Goal: Register for event/course

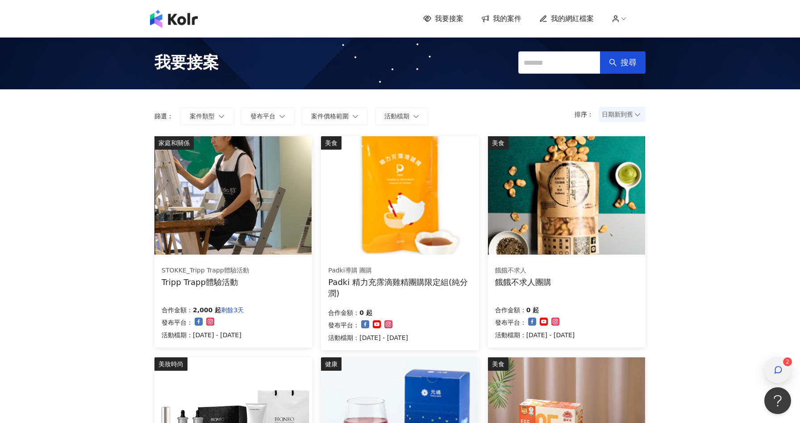
click at [775, 369] on icon "button" at bounding box center [778, 369] width 9 height 9
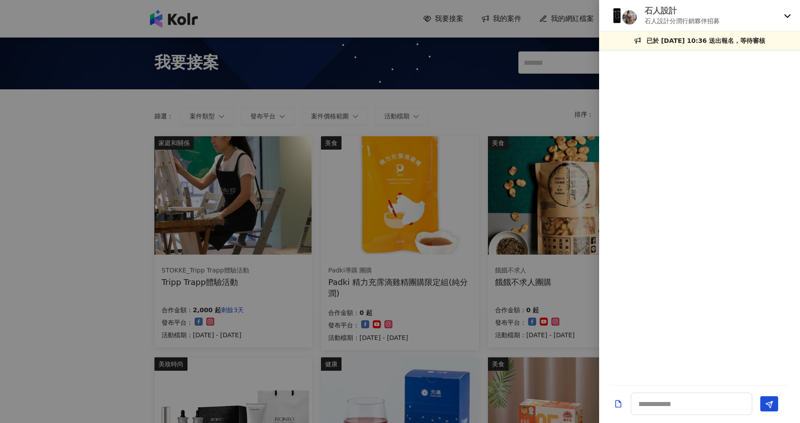
click at [780, 31] on div "已於 [DATE] 10:36 送出報名，等待審核" at bounding box center [699, 40] width 201 height 19
click at [788, 16] on icon at bounding box center [787, 15] width 7 height 7
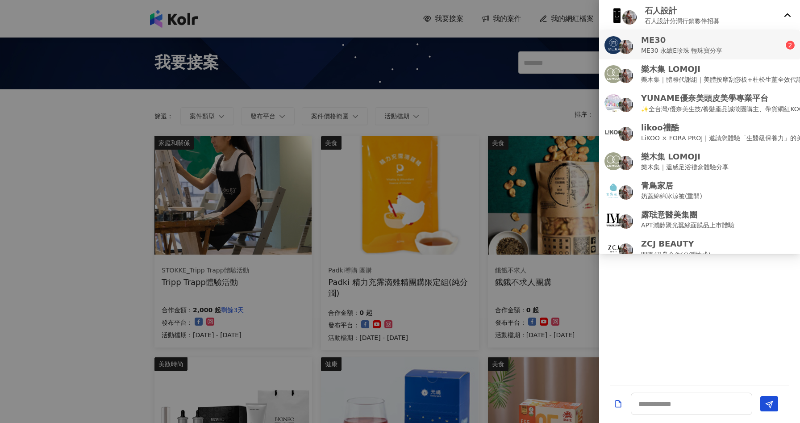
click at [775, 47] on div "ME30 ME30 永續E珍珠 輕珠寶分享" at bounding box center [695, 44] width 181 height 21
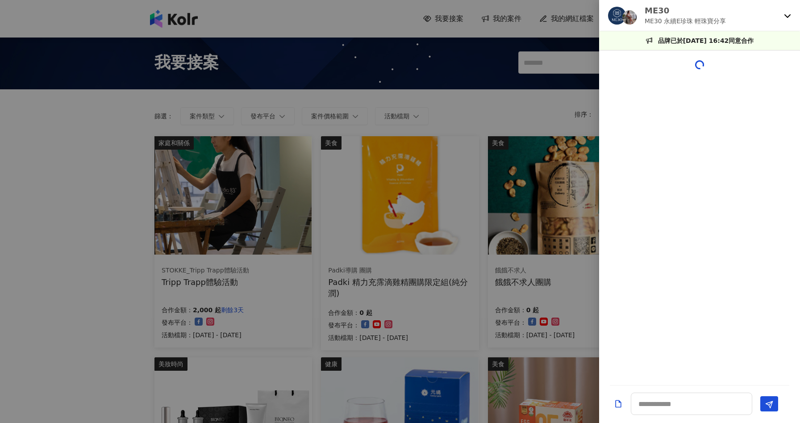
scroll to position [841, 0]
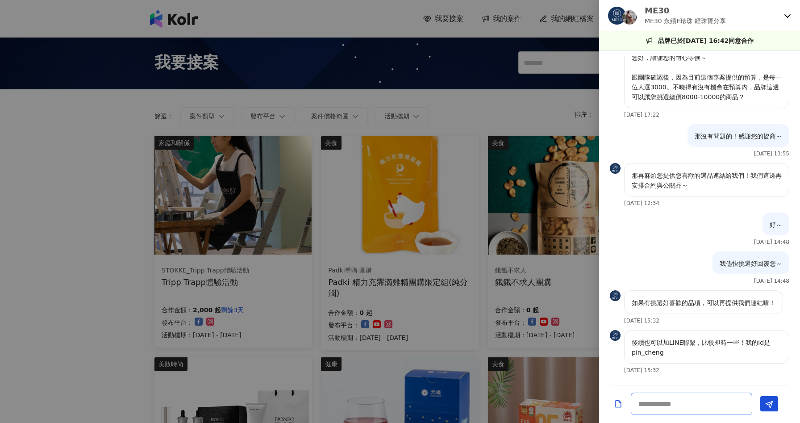
click at [670, 411] on textarea at bounding box center [691, 404] width 121 height 22
type textarea "*"
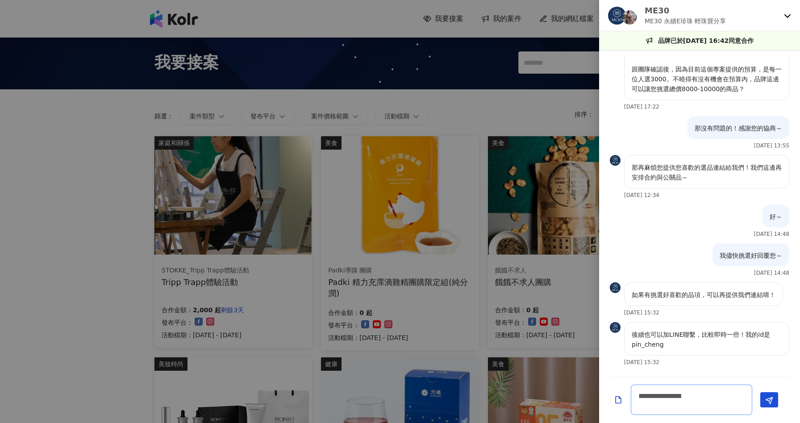
scroll to position [849, 0]
type textarea "**********"
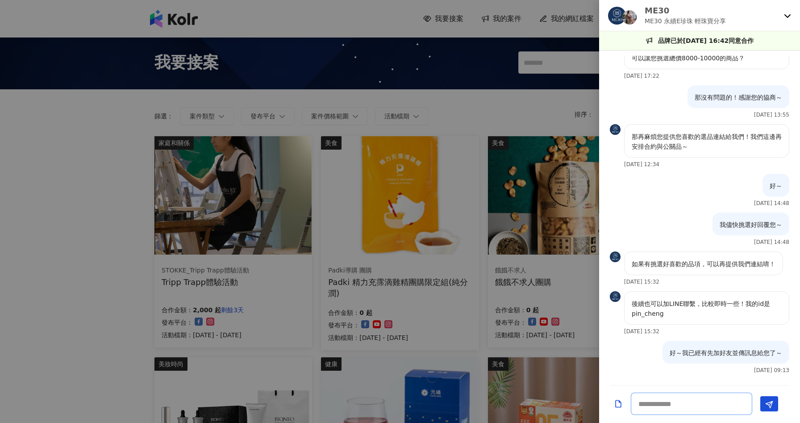
scroll to position [880, 0]
type textarea "*"
click at [73, 204] on div at bounding box center [400, 211] width 800 height 423
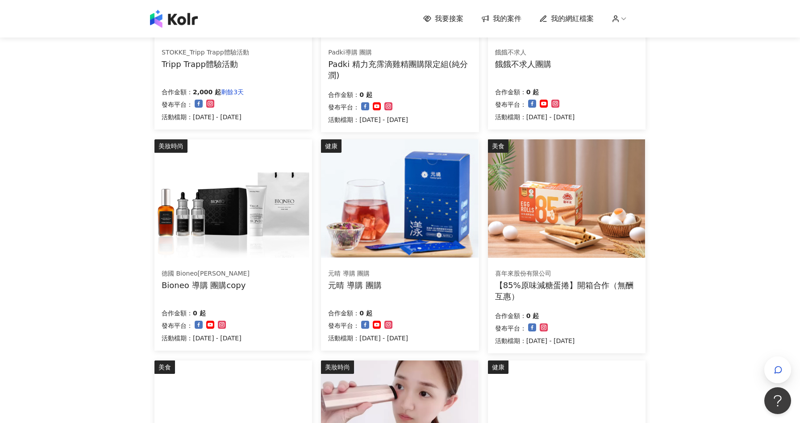
scroll to position [241, 0]
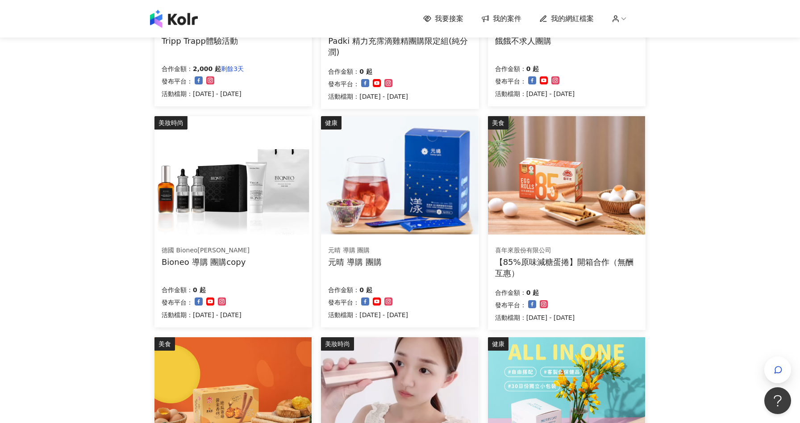
click at [279, 294] on div "合作金額： 0 起 發布平台： 活動檔期：[DATE] - [DATE]" at bounding box center [233, 302] width 143 height 38
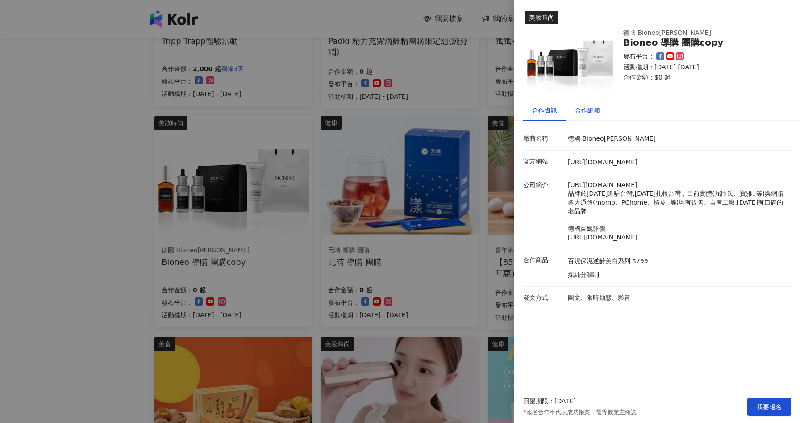
click at [592, 111] on div "合作細節" at bounding box center [587, 110] width 25 height 10
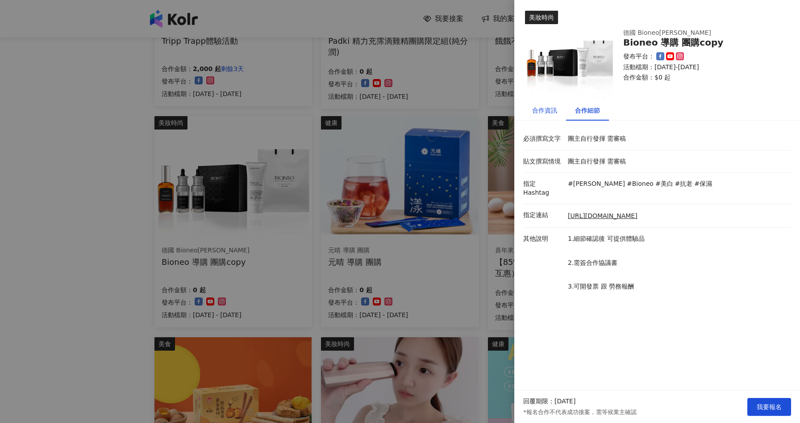
click at [548, 107] on div "合作資訊" at bounding box center [544, 110] width 25 height 10
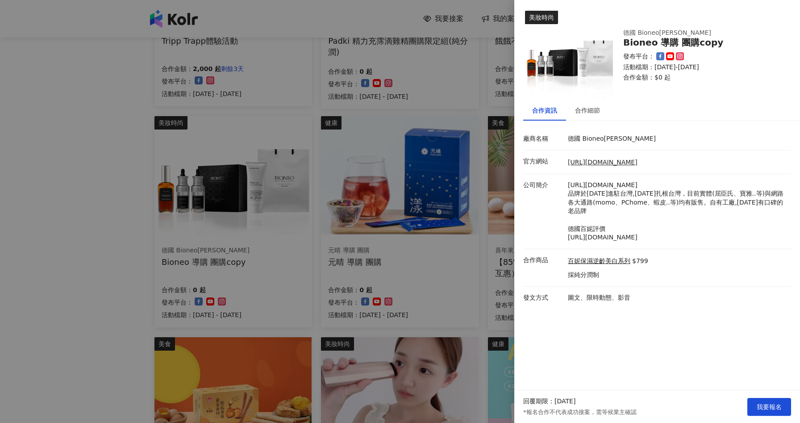
click at [59, 205] on div at bounding box center [400, 211] width 800 height 423
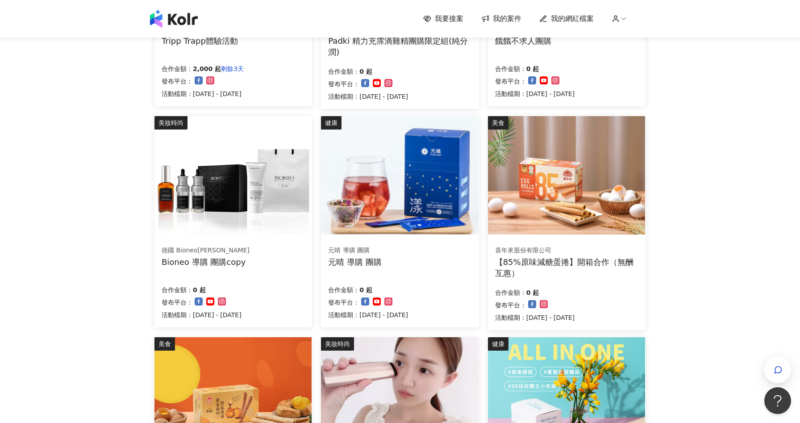
click at [220, 259] on div "Bioneo 導購 團購copy" at bounding box center [206, 261] width 88 height 11
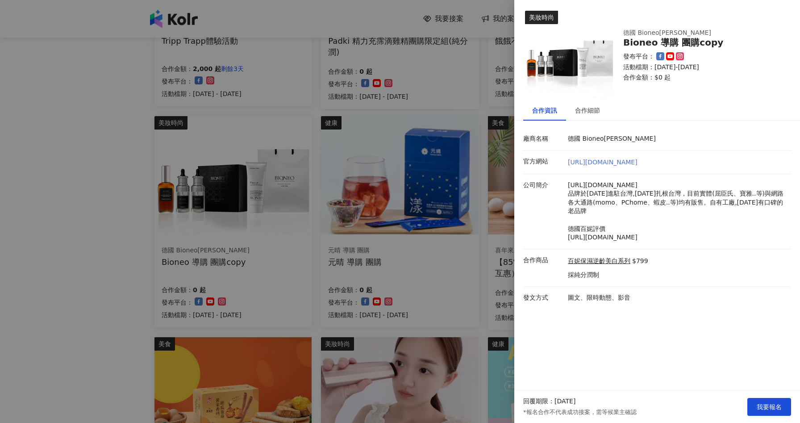
click at [638, 164] on link "[URL][DOMAIN_NAME]" at bounding box center [603, 162] width 70 height 7
click at [775, 413] on button "我要報名" at bounding box center [770, 407] width 44 height 18
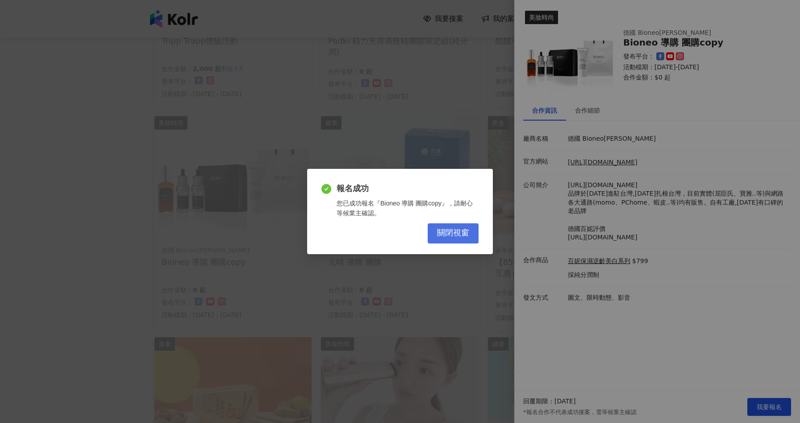
click at [463, 230] on span "關閉視窗" at bounding box center [453, 233] width 32 height 10
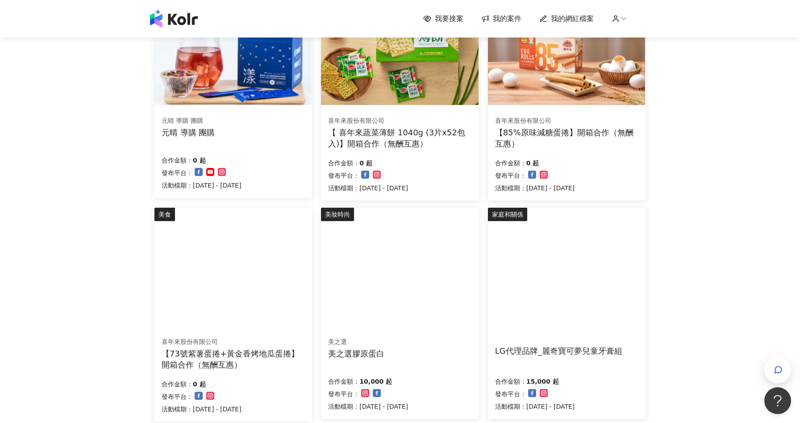
scroll to position [434, 0]
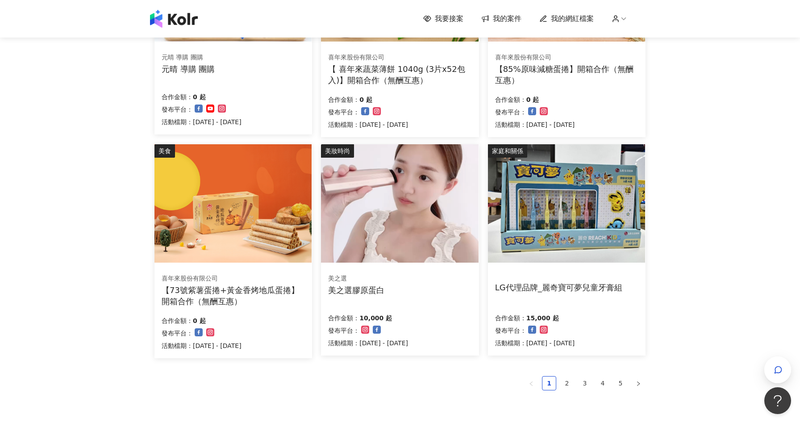
click at [596, 314] on div "合作金額： 15,000 起 發布平台： 活動檔期：[DATE] - [DATE]" at bounding box center [566, 330] width 143 height 38
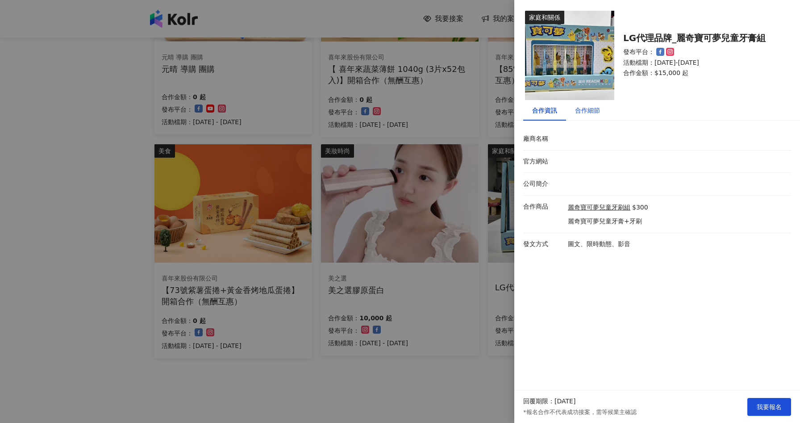
click at [593, 110] on div "合作細節" at bounding box center [587, 110] width 25 height 10
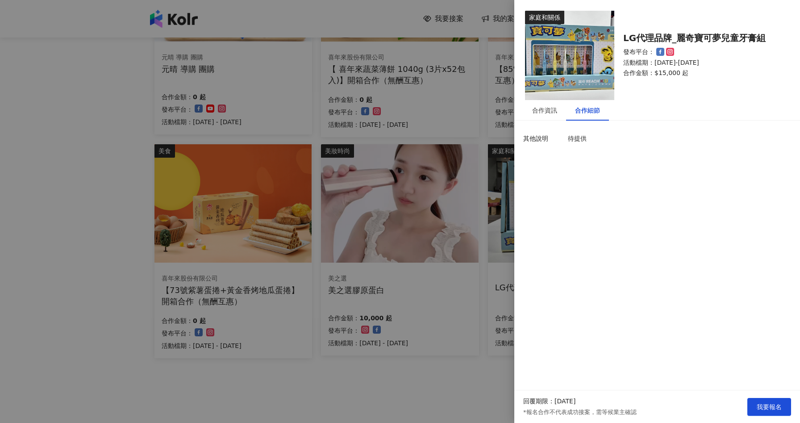
click at [424, 399] on div at bounding box center [400, 211] width 800 height 423
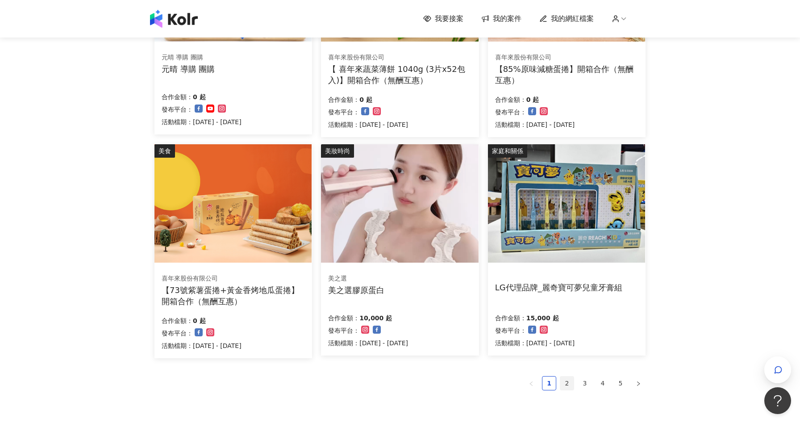
click at [566, 378] on link "2" at bounding box center [567, 383] width 13 height 13
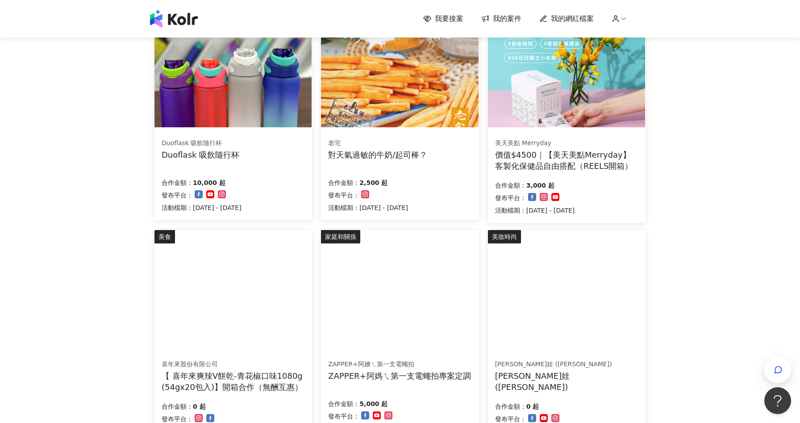
scroll to position [404, 0]
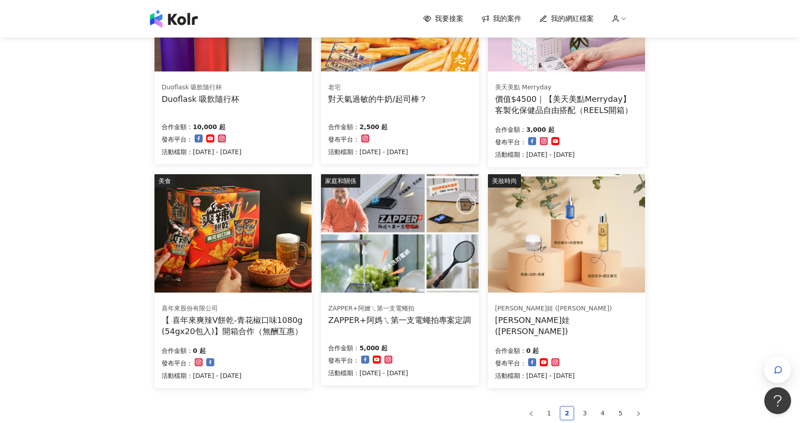
click at [579, 319] on div "[PERSON_NAME]娃 ([PERSON_NAME]) [PERSON_NAME]娃 ([PERSON_NAME])" at bounding box center [566, 320] width 143 height 34
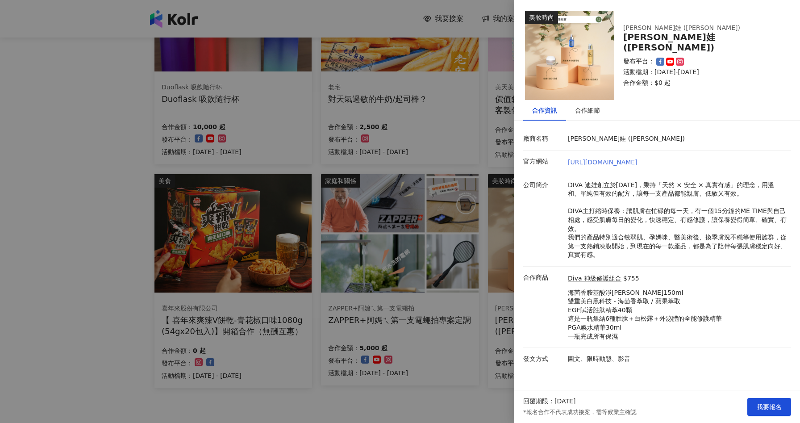
click at [615, 163] on link "[URL][DOMAIN_NAME]" at bounding box center [603, 162] width 70 height 7
click at [764, 406] on span "我要報名" at bounding box center [769, 406] width 25 height 7
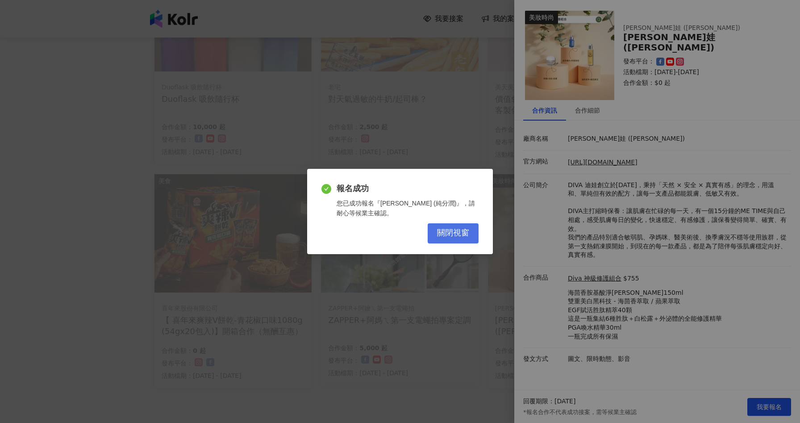
click at [461, 226] on button "關閉視窗" at bounding box center [453, 233] width 51 height 20
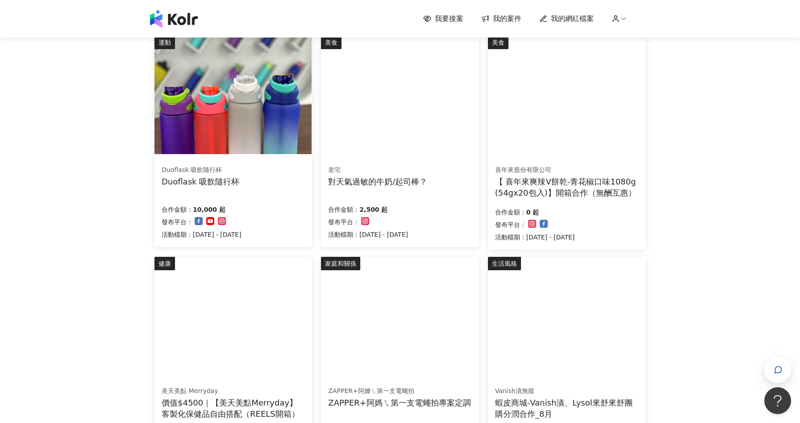
scroll to position [302, 0]
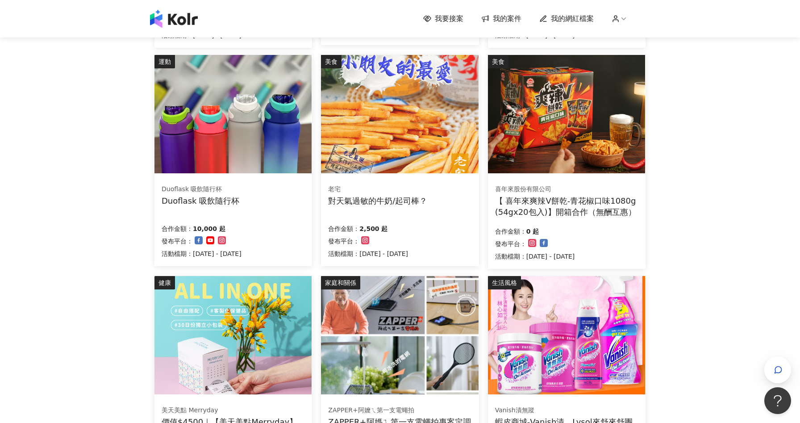
click at [595, 224] on div "合作金額： 0 起 發布平台： 活動檔期：[DATE] - [DATE]" at bounding box center [566, 243] width 143 height 38
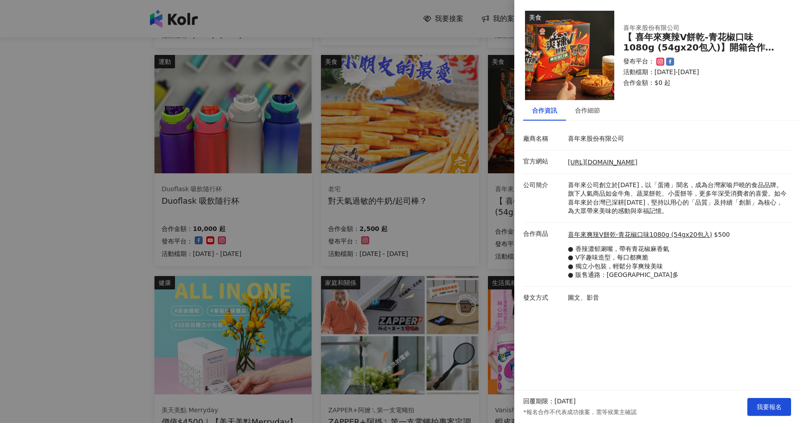
click at [59, 228] on div at bounding box center [400, 211] width 800 height 423
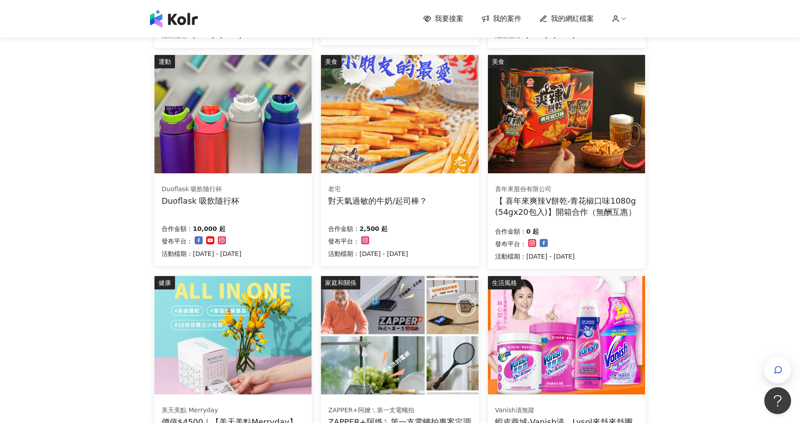
click at [418, 213] on div "老宅 對天氣過敏的牛奶/起司棒？ 合作金額： 2,500 起 發布平台： 活動檔期：[DATE] - [DATE]" at bounding box center [400, 221] width 158 height 89
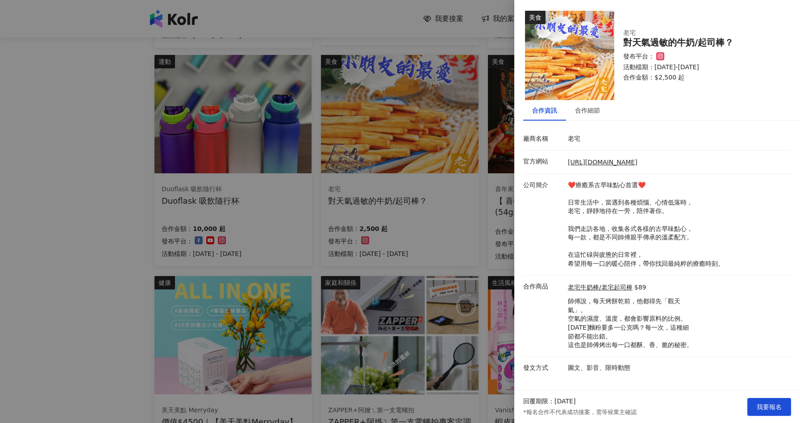
click at [115, 237] on div at bounding box center [400, 211] width 800 height 423
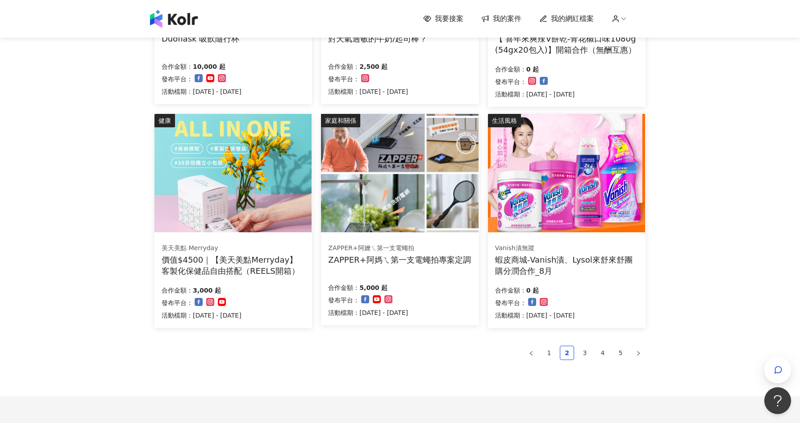
scroll to position [481, 0]
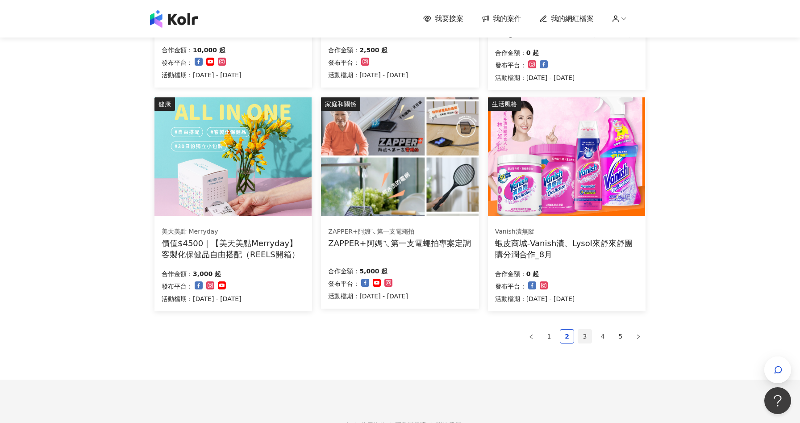
click at [587, 332] on link "3" at bounding box center [584, 336] width 13 height 13
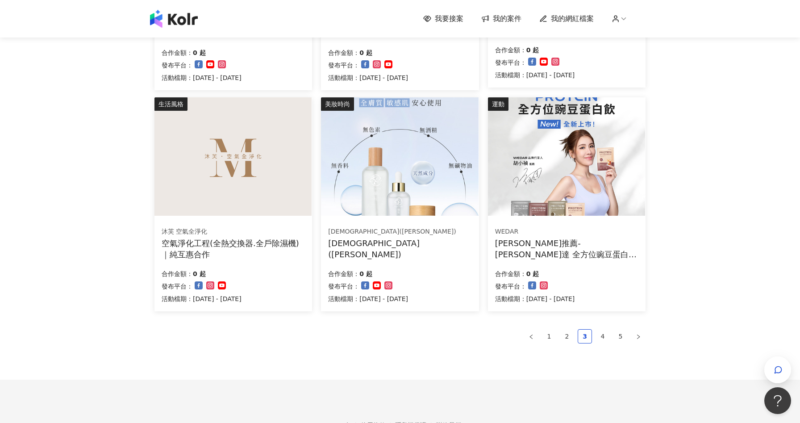
click at [408, 267] on div "合作金額： 0 起" at bounding box center [368, 273] width 80 height 13
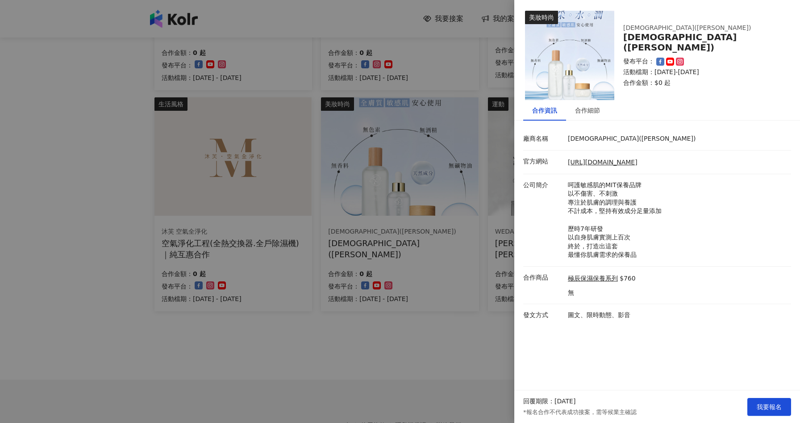
click at [432, 330] on div at bounding box center [400, 211] width 800 height 423
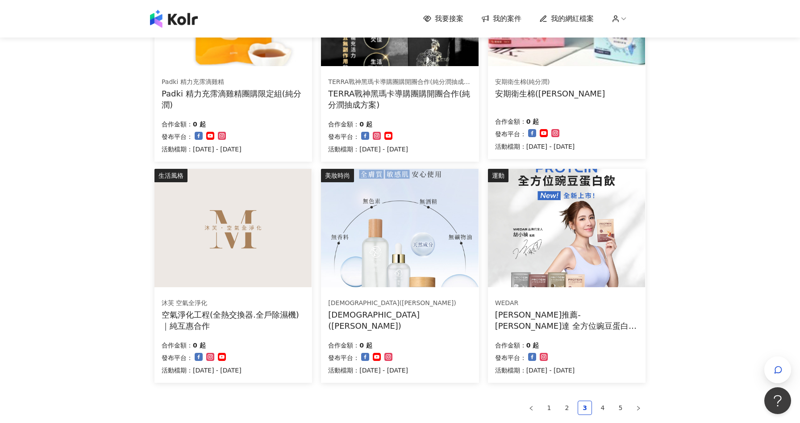
scroll to position [412, 0]
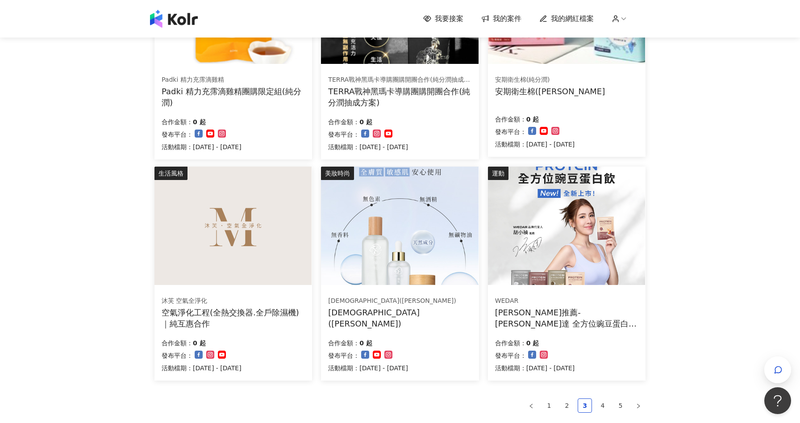
click at [441, 355] on div "合作金額： 0 起 發布平台： 活動檔期：[DATE] - [DATE]" at bounding box center [399, 355] width 143 height 38
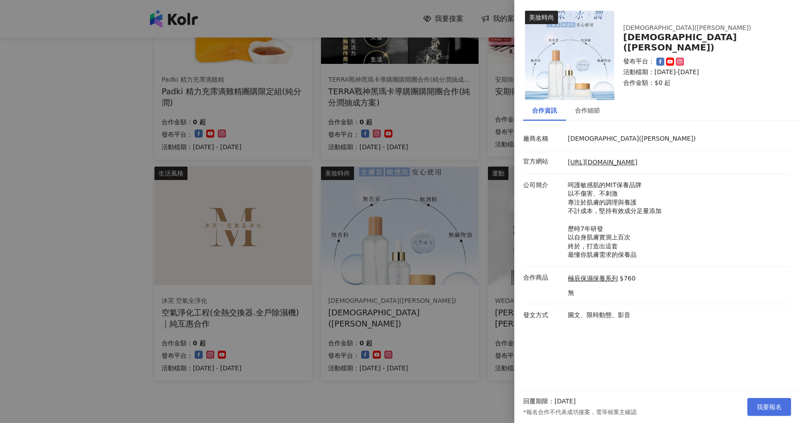
click at [761, 404] on span "我要報名" at bounding box center [769, 406] width 25 height 7
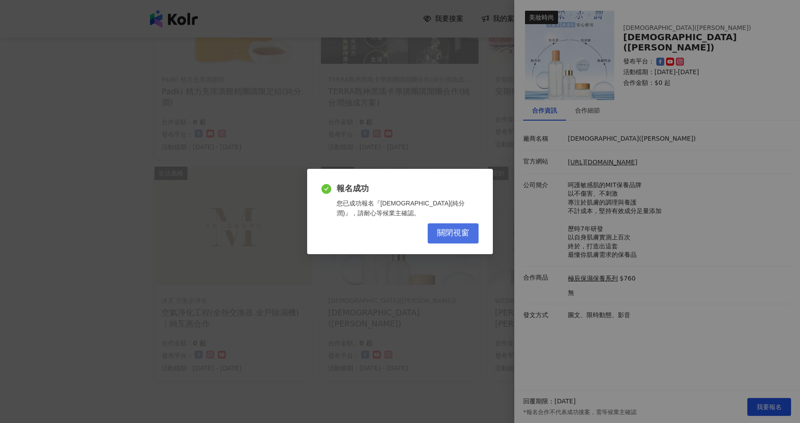
click at [468, 231] on span "關閉視窗" at bounding box center [453, 233] width 32 height 10
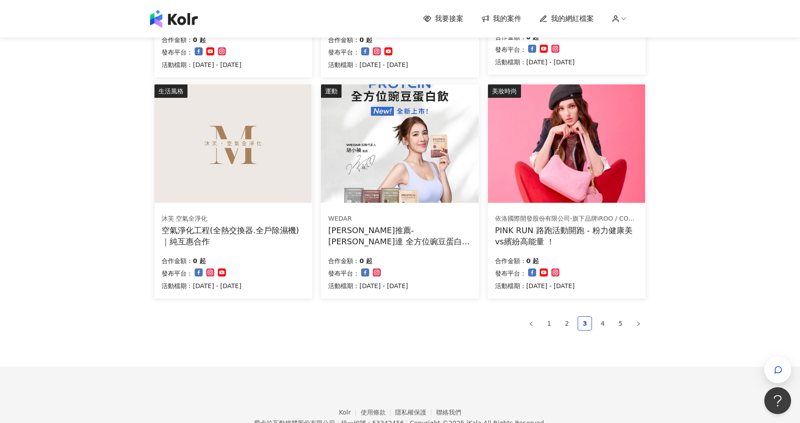
scroll to position [496, 0]
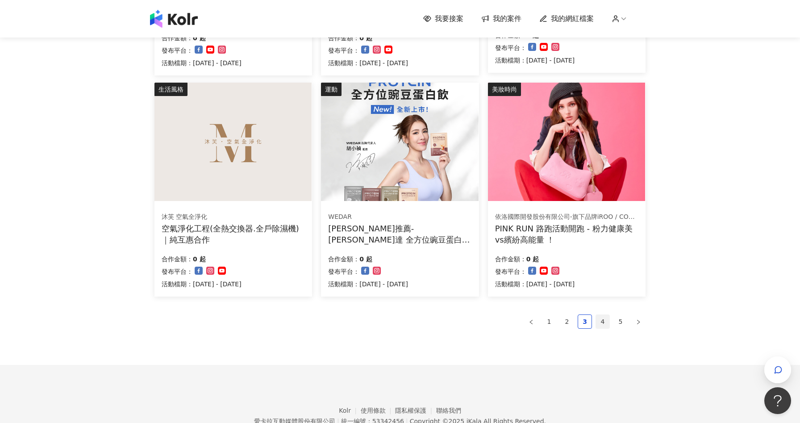
click at [604, 321] on link "4" at bounding box center [602, 321] width 13 height 13
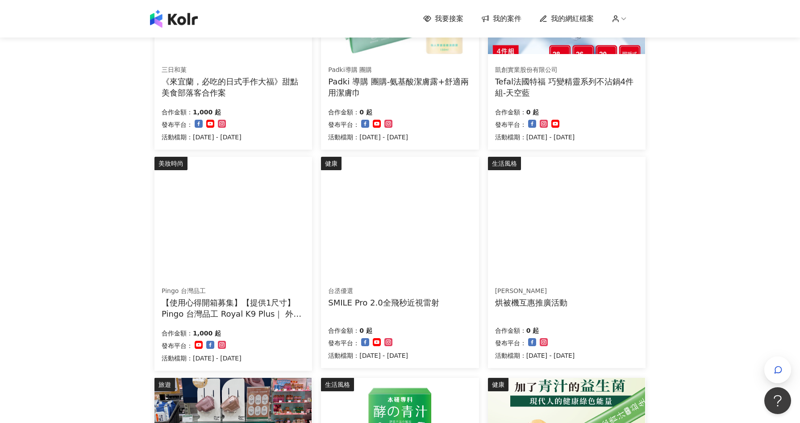
scroll to position [0, 0]
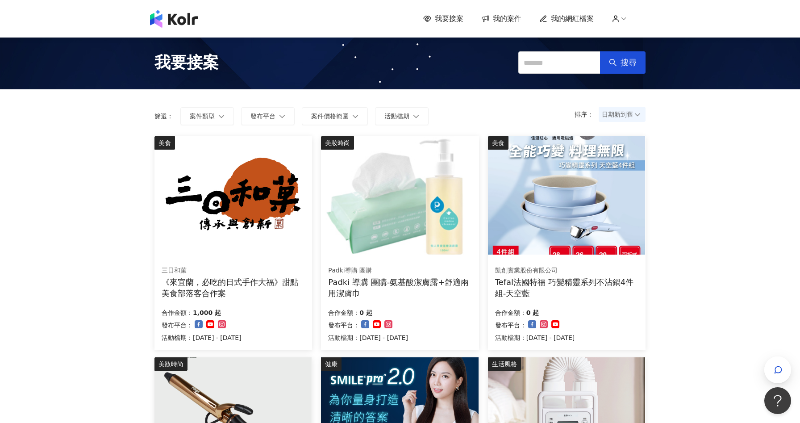
click at [372, 293] on div "Padki 導購 團購-氨基酸潔膚露+舒適兩用潔膚巾" at bounding box center [399, 287] width 143 height 22
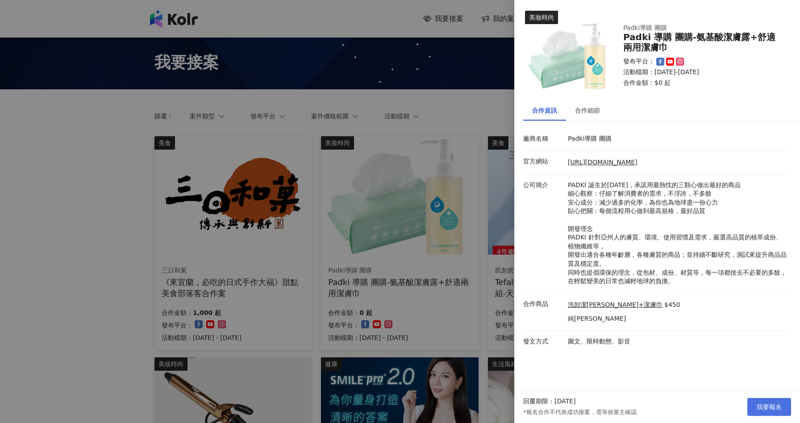
click at [776, 411] on button "我要報名" at bounding box center [770, 407] width 44 height 18
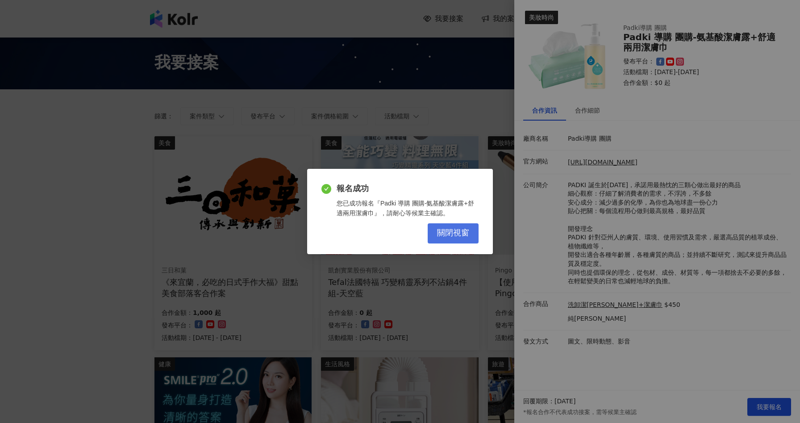
click at [465, 232] on span "關閉視窗" at bounding box center [453, 233] width 32 height 10
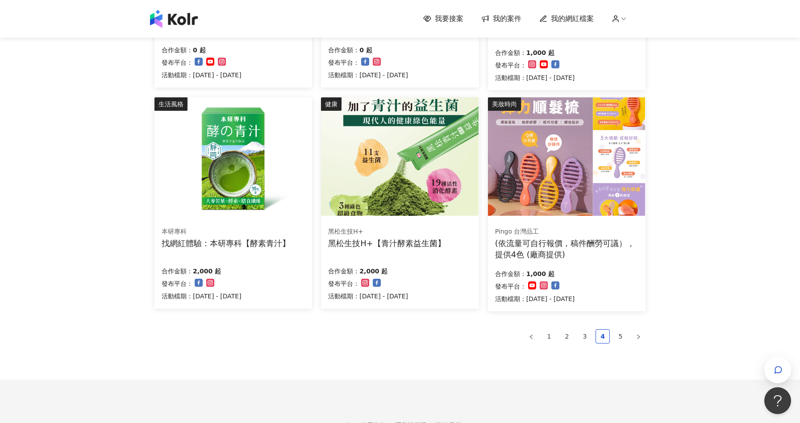
scroll to position [482, 0]
click at [622, 333] on link "5" at bounding box center [620, 335] width 13 height 13
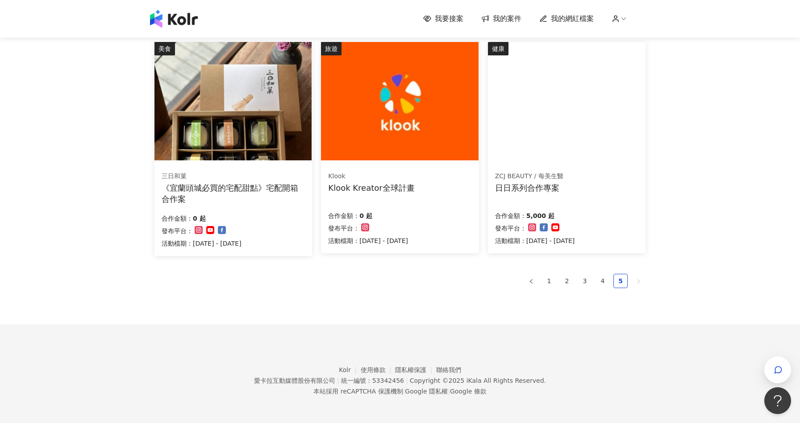
scroll to position [0, 0]
